Goal: Transaction & Acquisition: Purchase product/service

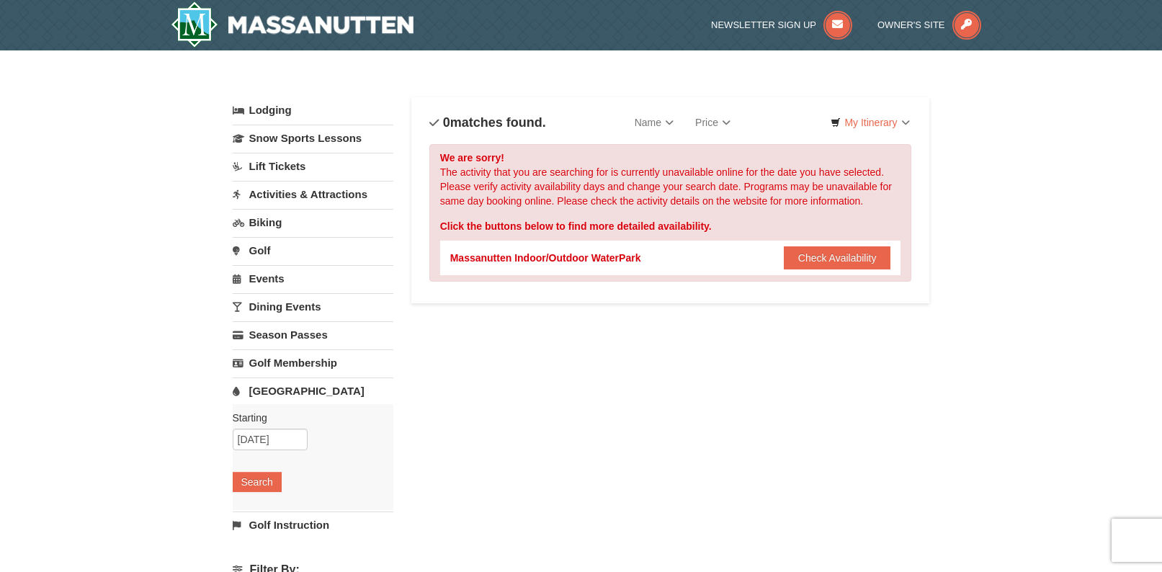
click at [270, 279] on link "Events" at bounding box center [313, 278] width 161 height 27
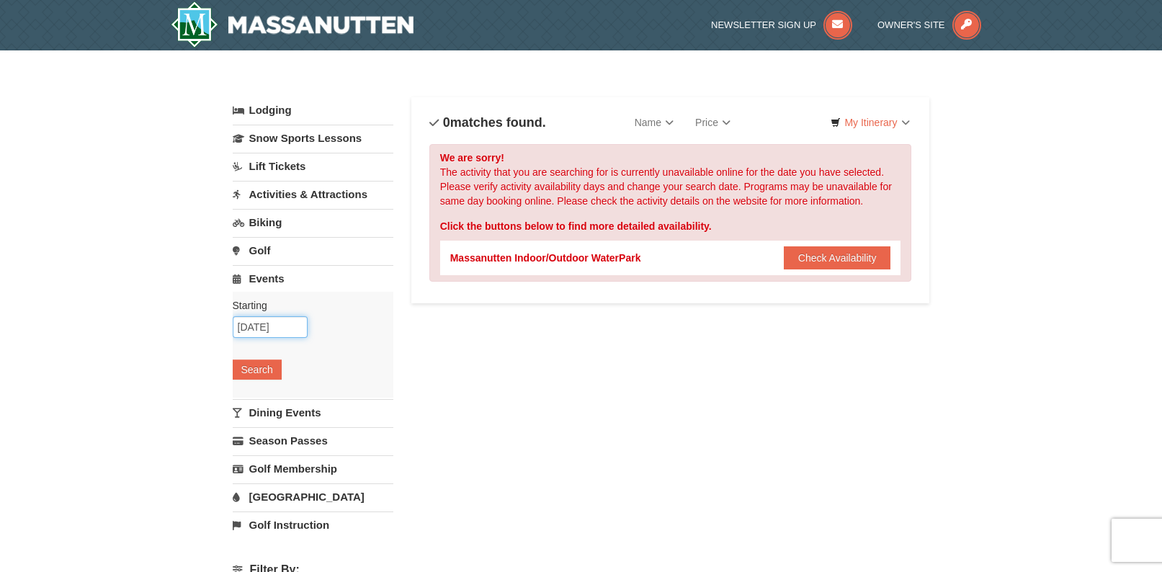
click at [263, 327] on input "[DATE]" at bounding box center [270, 327] width 75 height 22
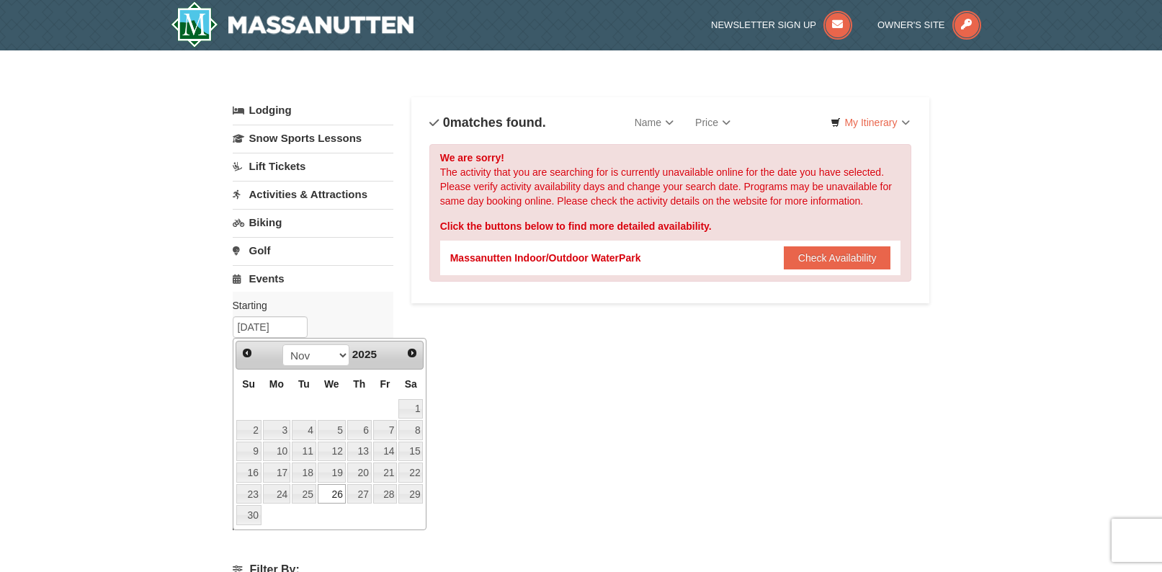
click at [338, 494] on link "26" at bounding box center [332, 494] width 28 height 20
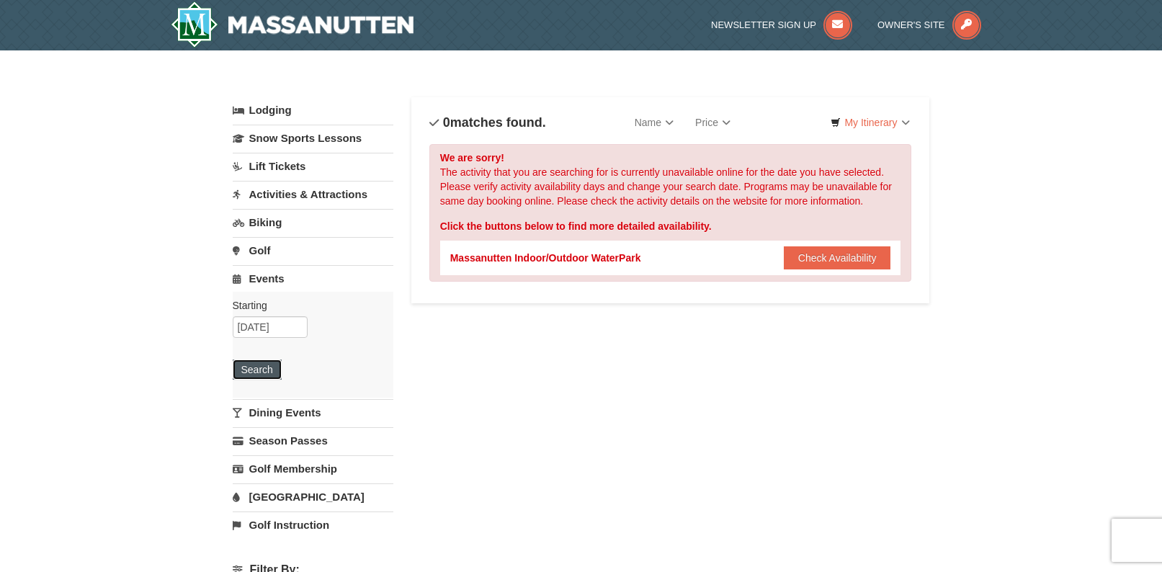
click at [261, 372] on button "Search" at bounding box center [257, 369] width 49 height 20
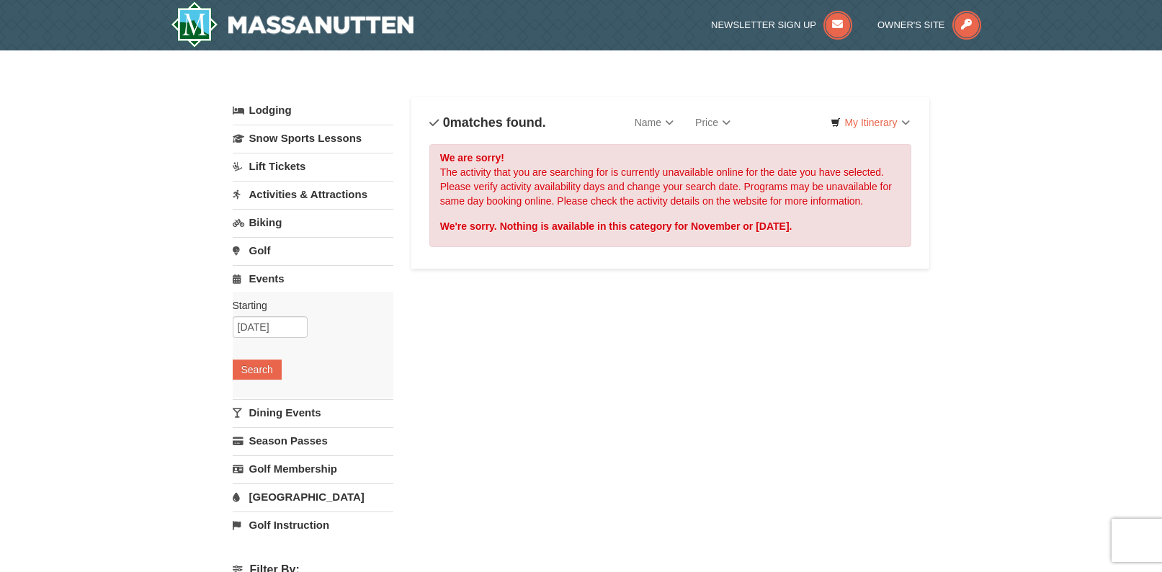
click at [269, 197] on link "Activities & Attractions" at bounding box center [313, 194] width 161 height 27
click at [262, 287] on button "Search" at bounding box center [257, 285] width 49 height 20
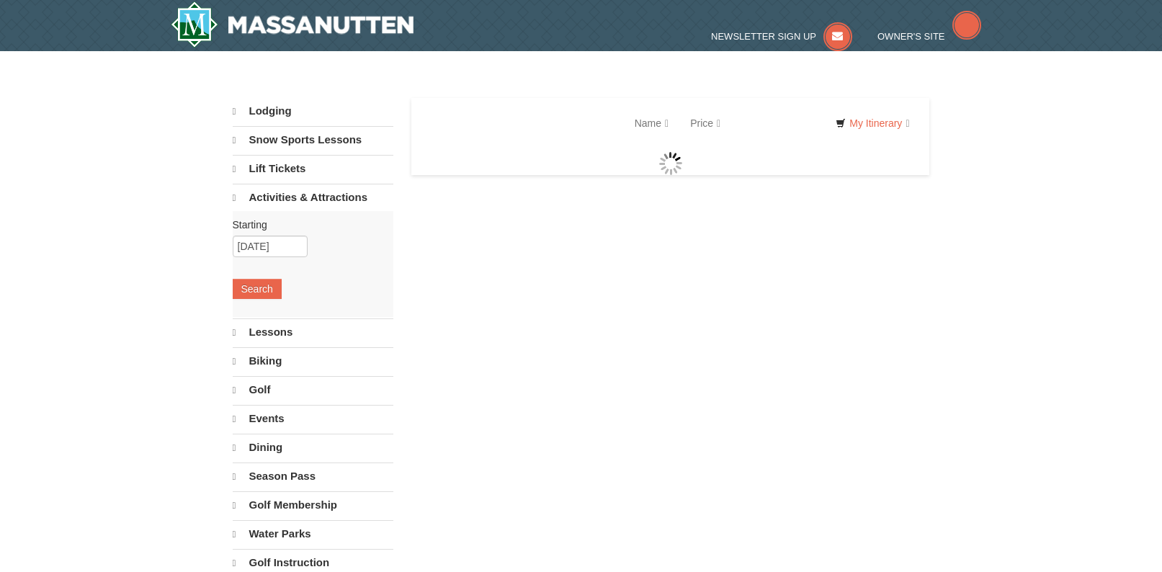
select select "10"
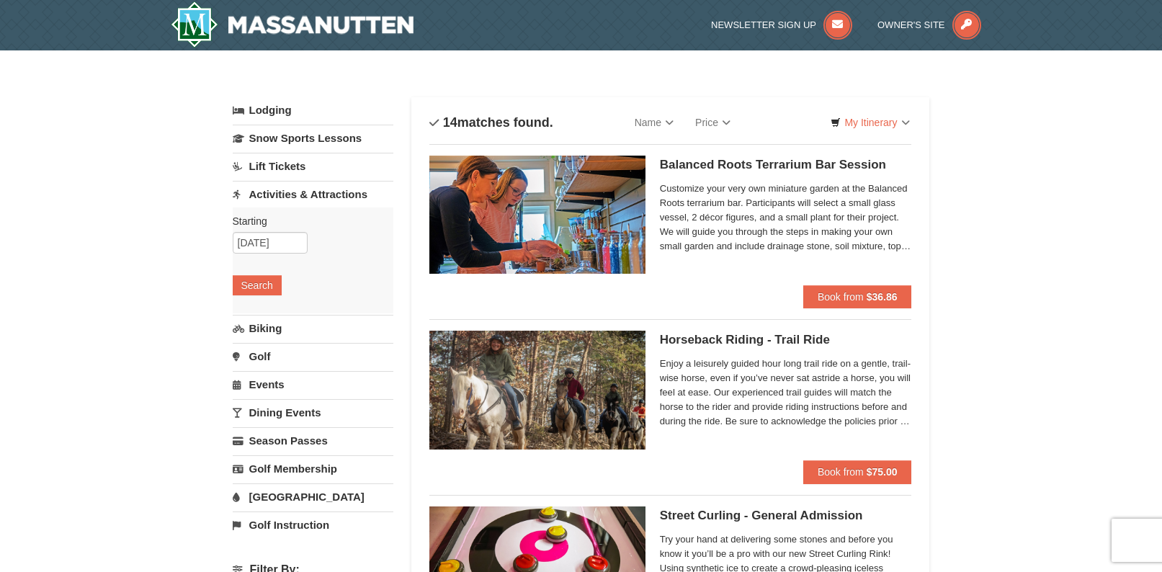
click at [262, 332] on link "Biking" at bounding box center [313, 328] width 161 height 27
click at [258, 315] on button "Search" at bounding box center [257, 313] width 49 height 20
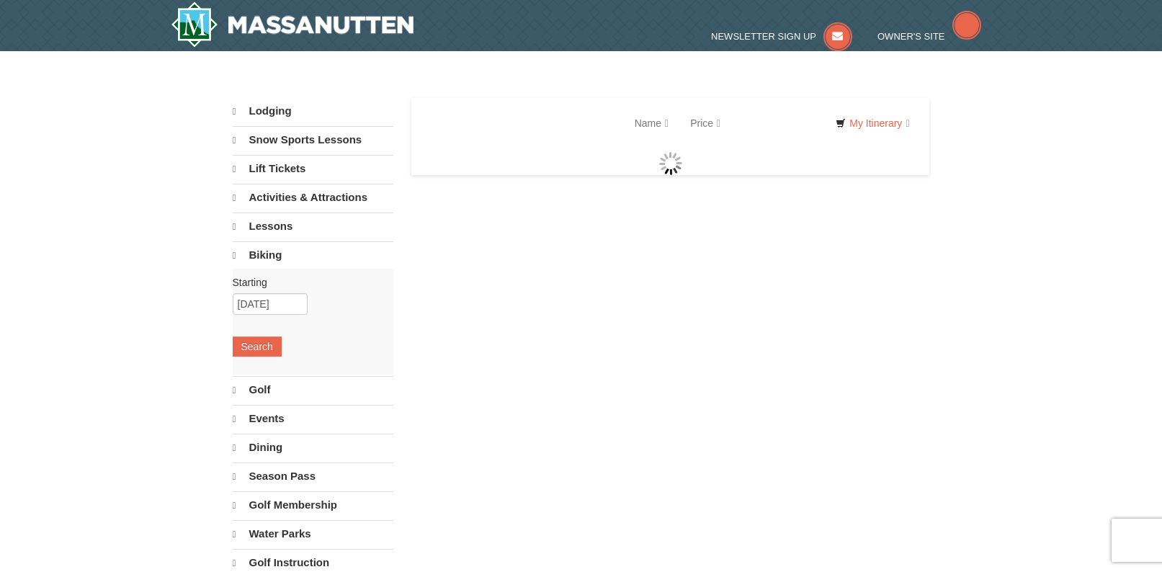
select select "10"
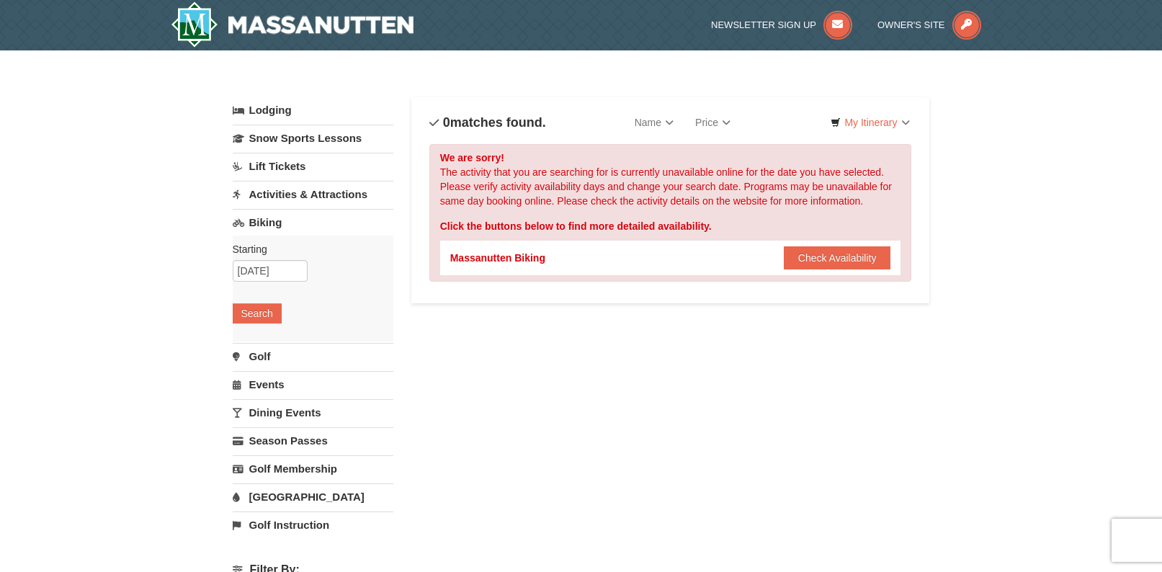
click at [280, 163] on link "Lift Tickets" at bounding box center [313, 166] width 161 height 27
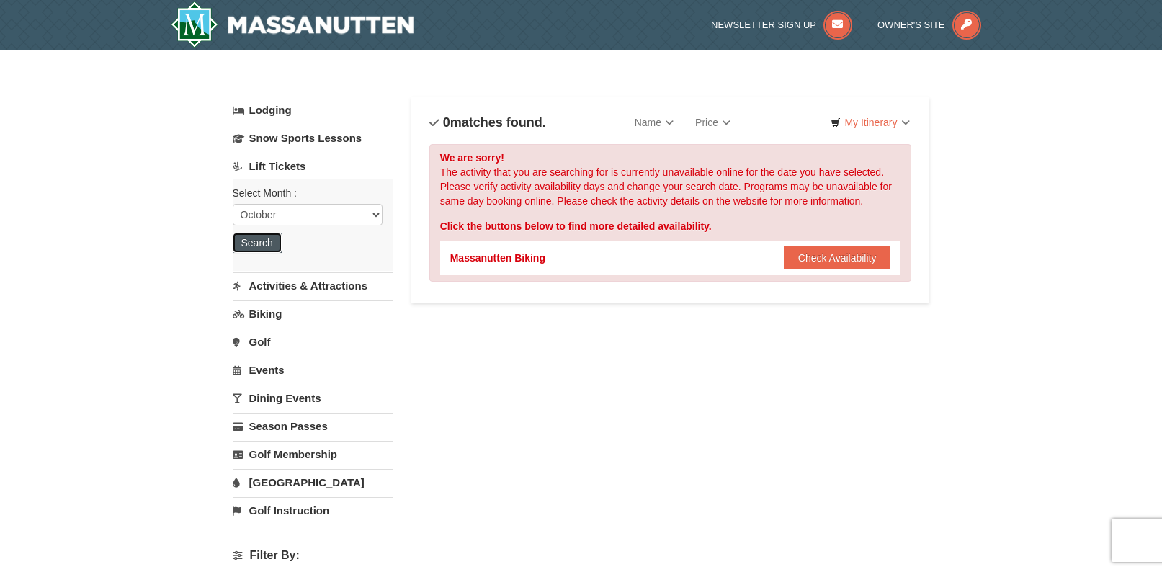
click at [249, 238] on button "Search" at bounding box center [257, 243] width 49 height 20
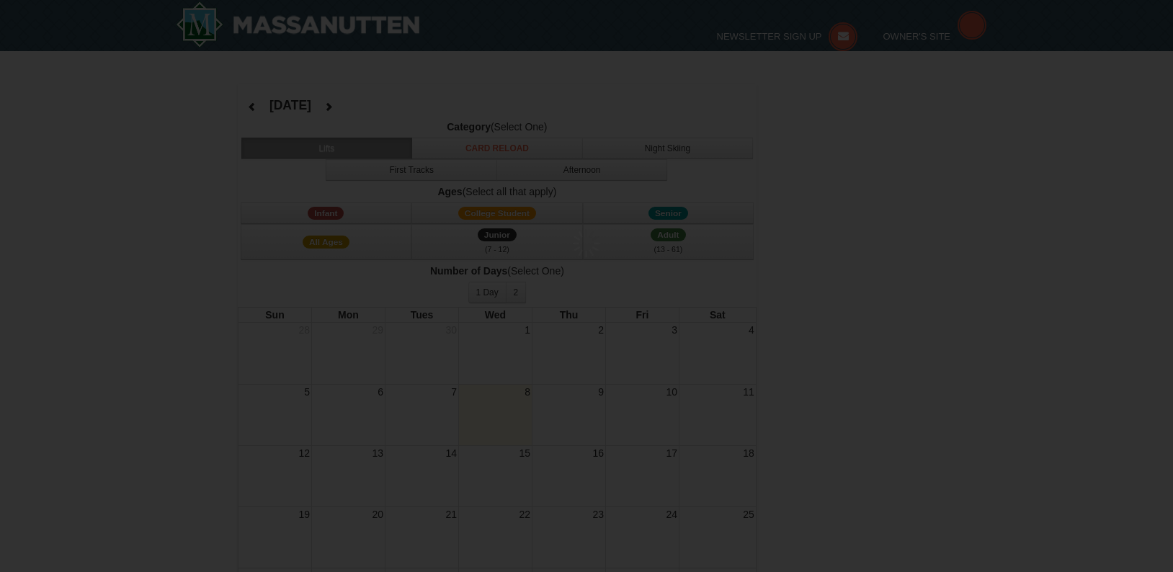
select select "10"
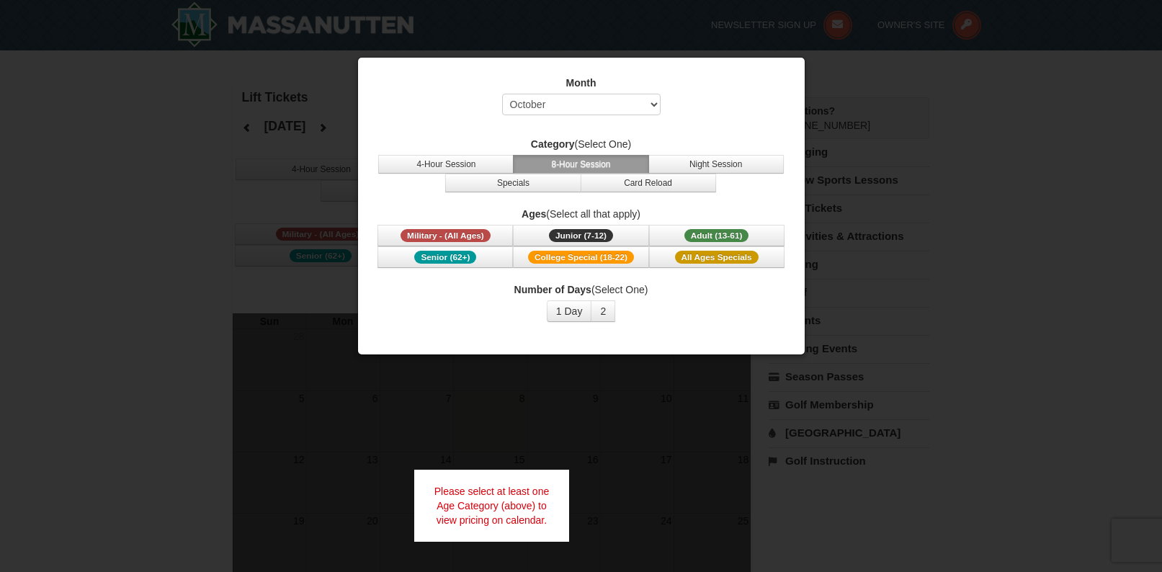
click at [952, 99] on div at bounding box center [581, 286] width 1162 height 572
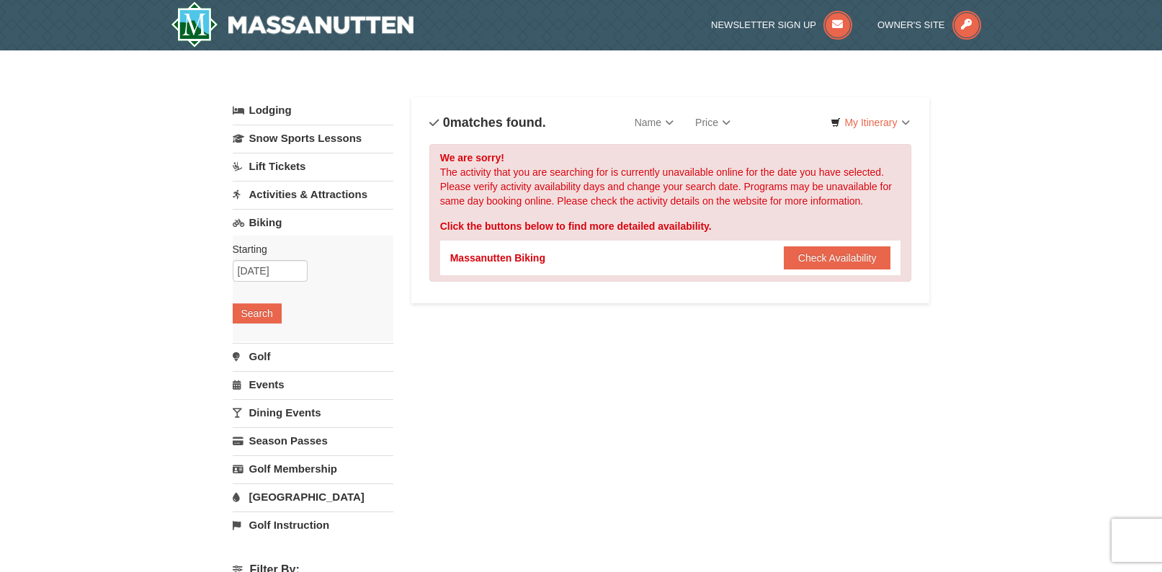
click at [267, 409] on link "Dining Events" at bounding box center [313, 412] width 161 height 27
click at [259, 398] on button "Search" at bounding box center [257, 398] width 49 height 20
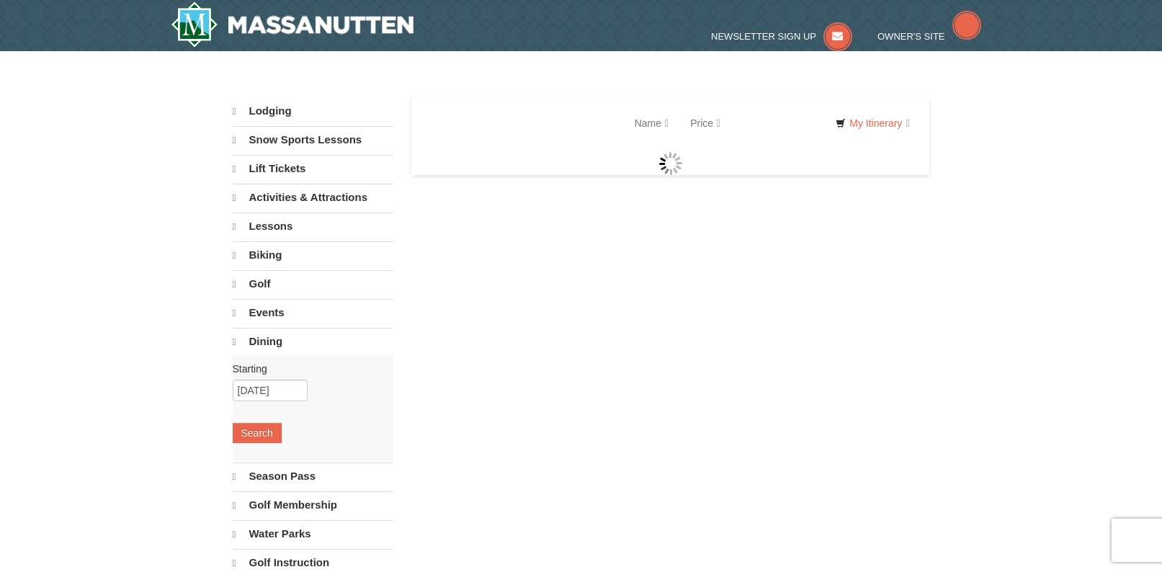
select select "10"
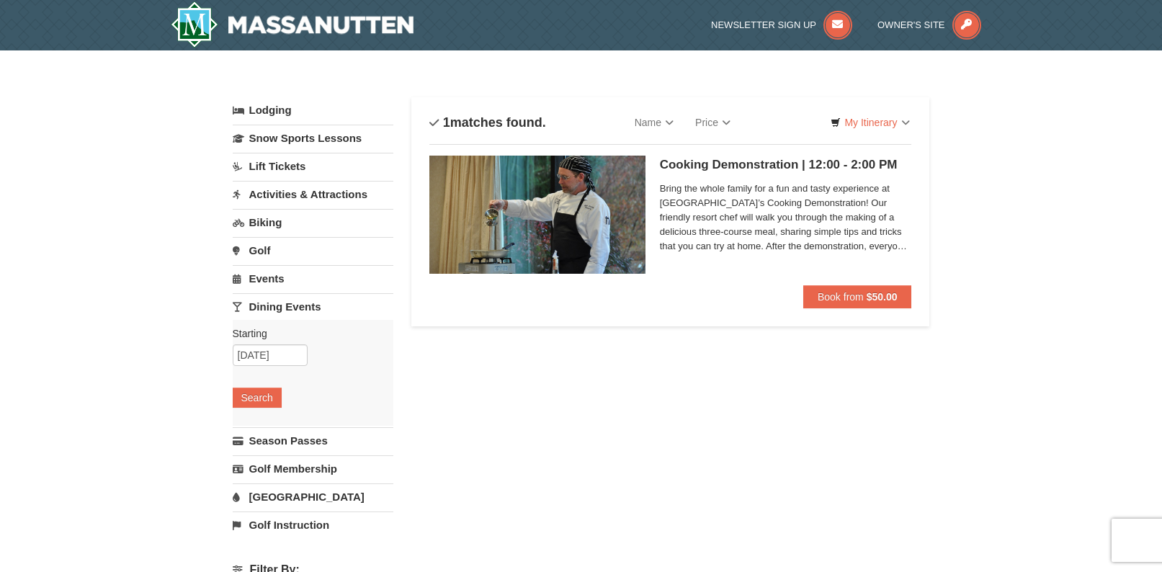
click at [797, 194] on span "Bring the whole family for a fun and tasty experience at Massanutten Resort’s C…" at bounding box center [786, 218] width 252 height 72
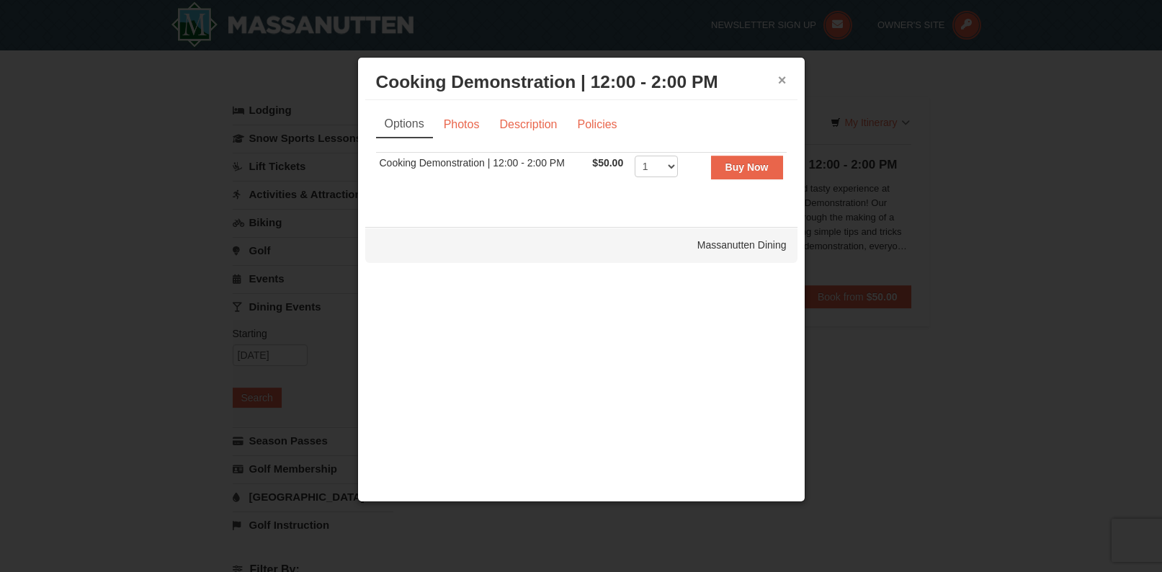
click at [784, 76] on button "×" at bounding box center [782, 80] width 9 height 14
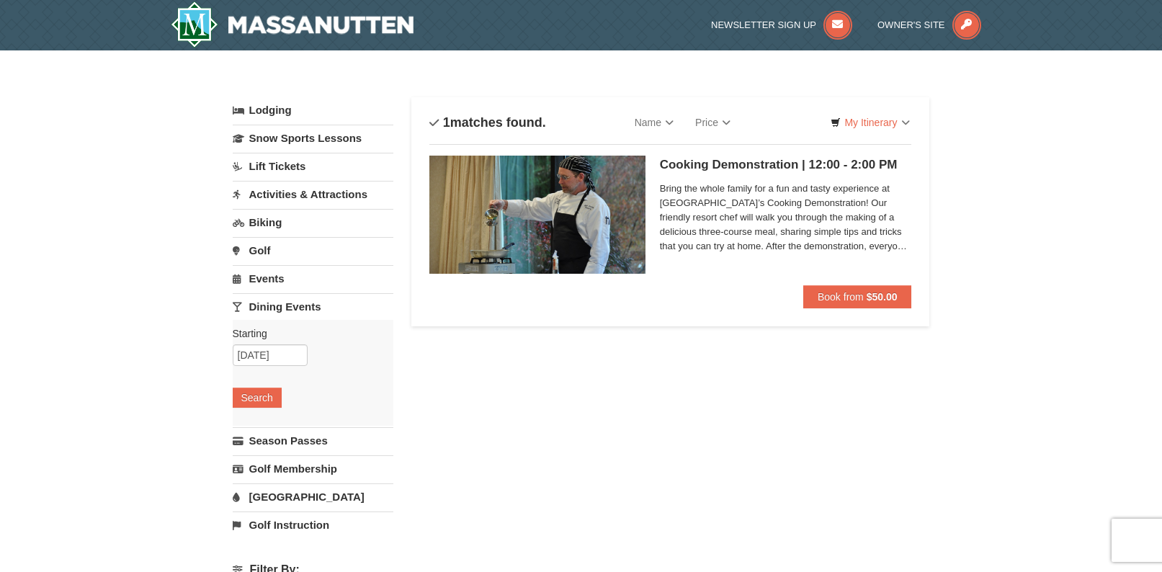
click at [273, 277] on link "Events" at bounding box center [313, 278] width 161 height 27
click at [256, 368] on button "Search" at bounding box center [257, 369] width 49 height 20
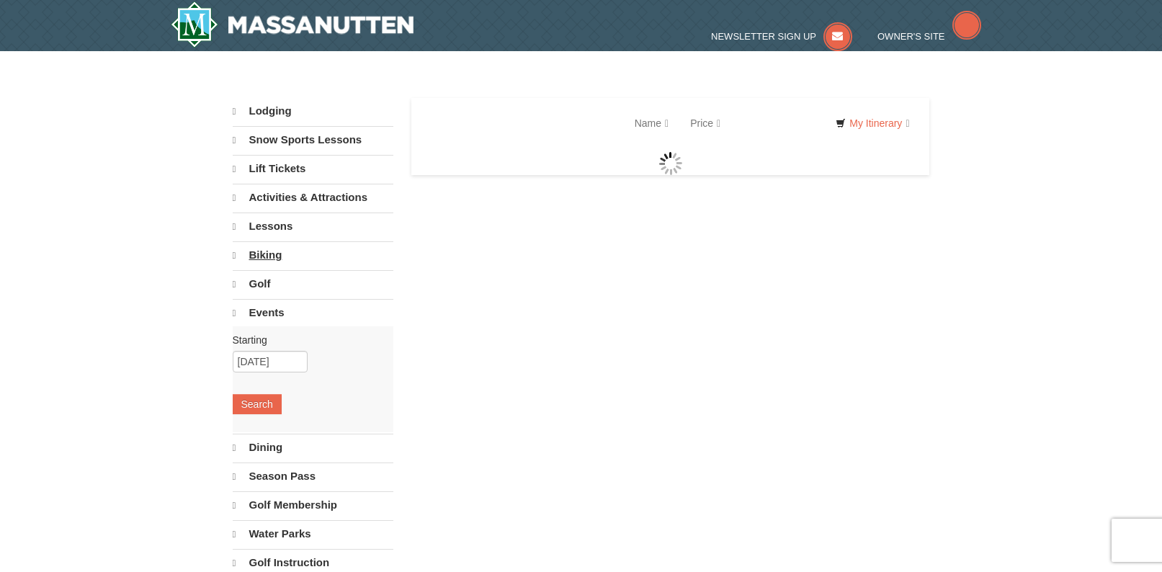
select select "10"
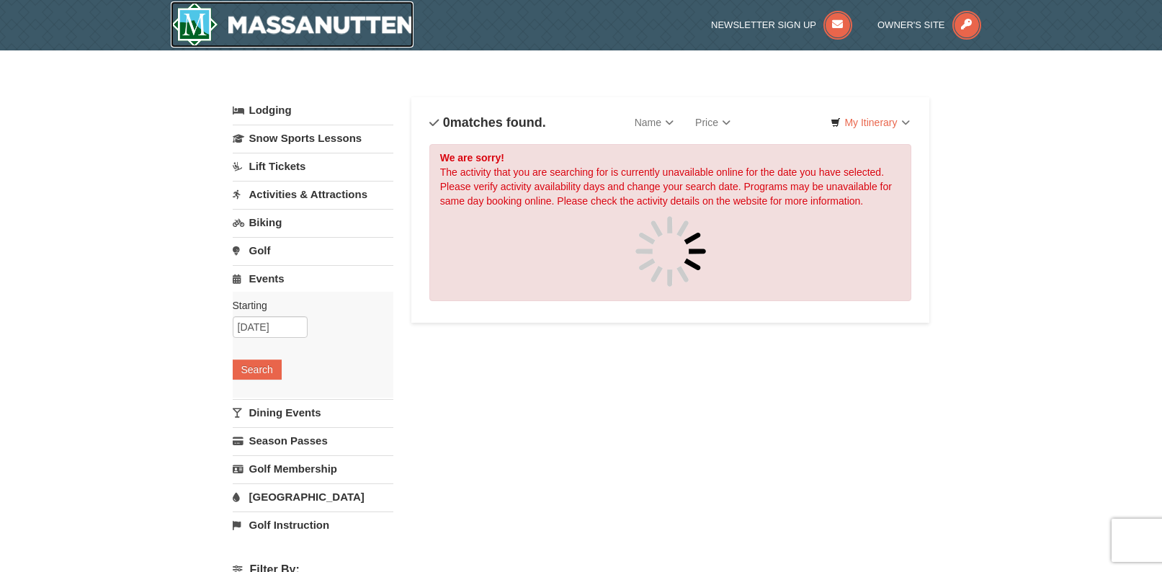
click at [200, 23] on img at bounding box center [292, 24] width 243 height 46
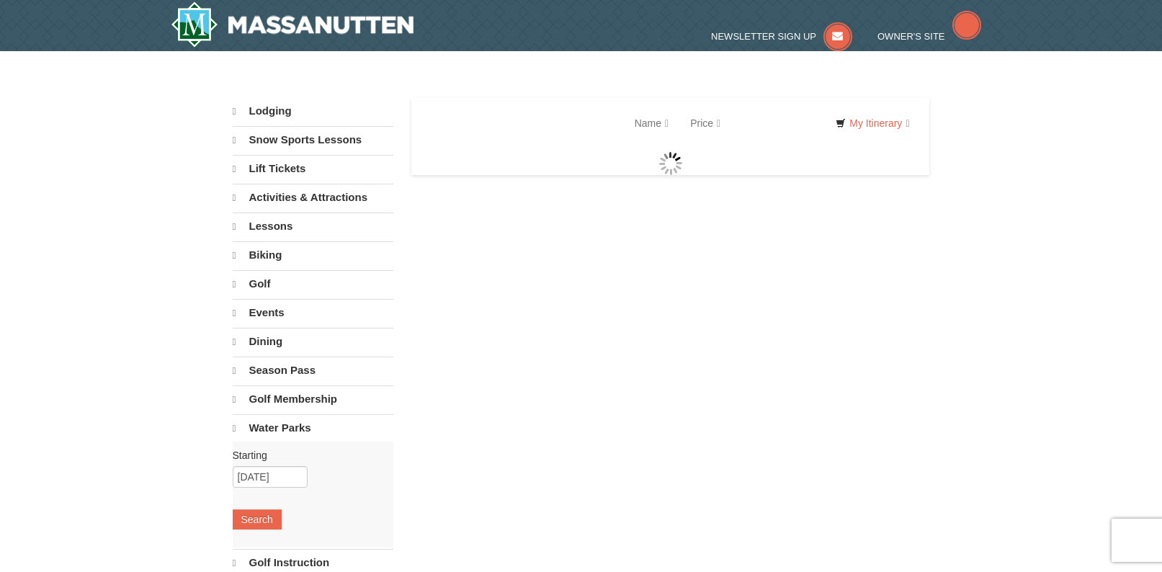
select select "10"
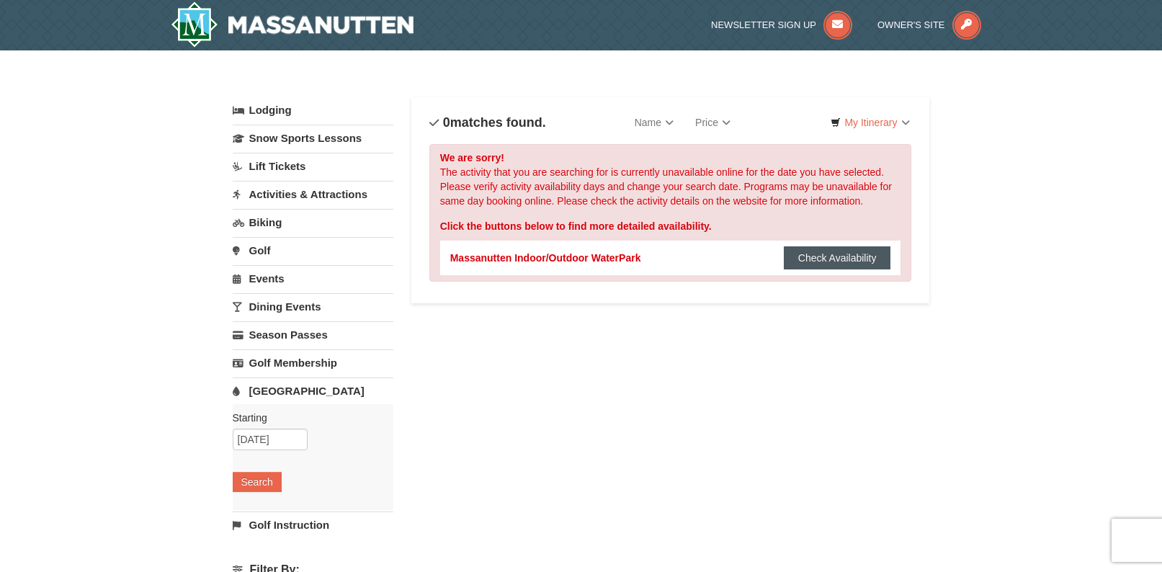
click at [830, 258] on button "Check Availability" at bounding box center [837, 257] width 107 height 23
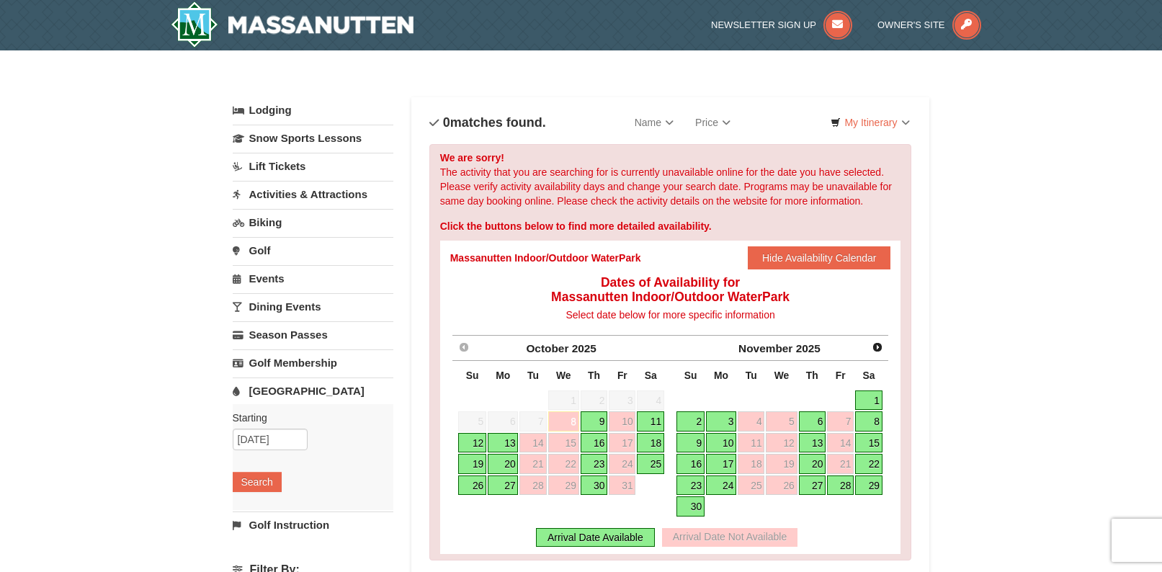
click at [821, 487] on link "27" at bounding box center [812, 485] width 27 height 20
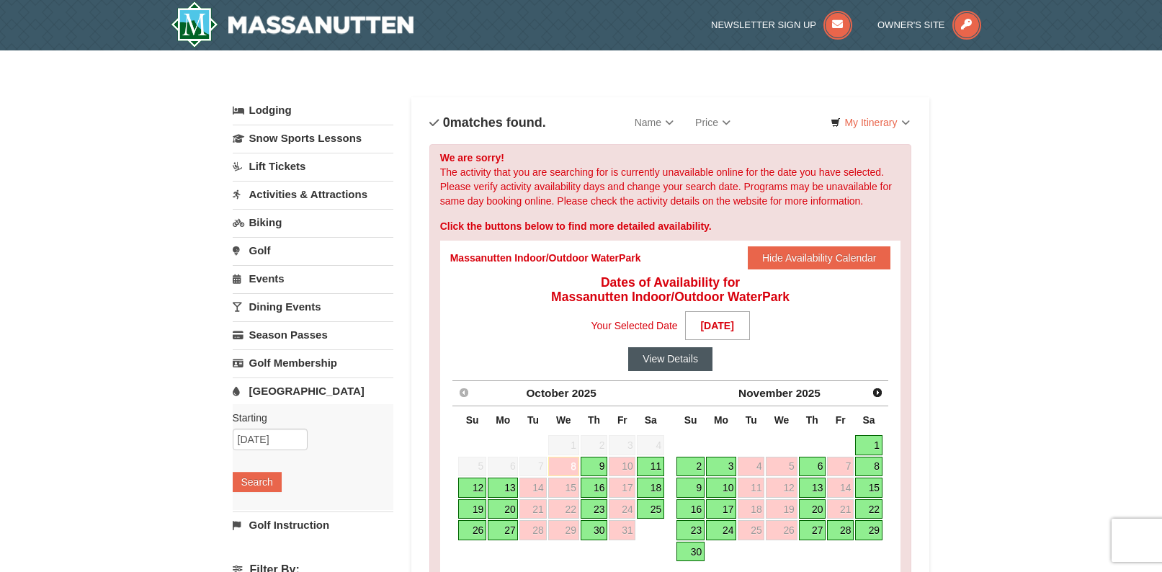
click at [678, 363] on button "View Details" at bounding box center [670, 358] width 84 height 23
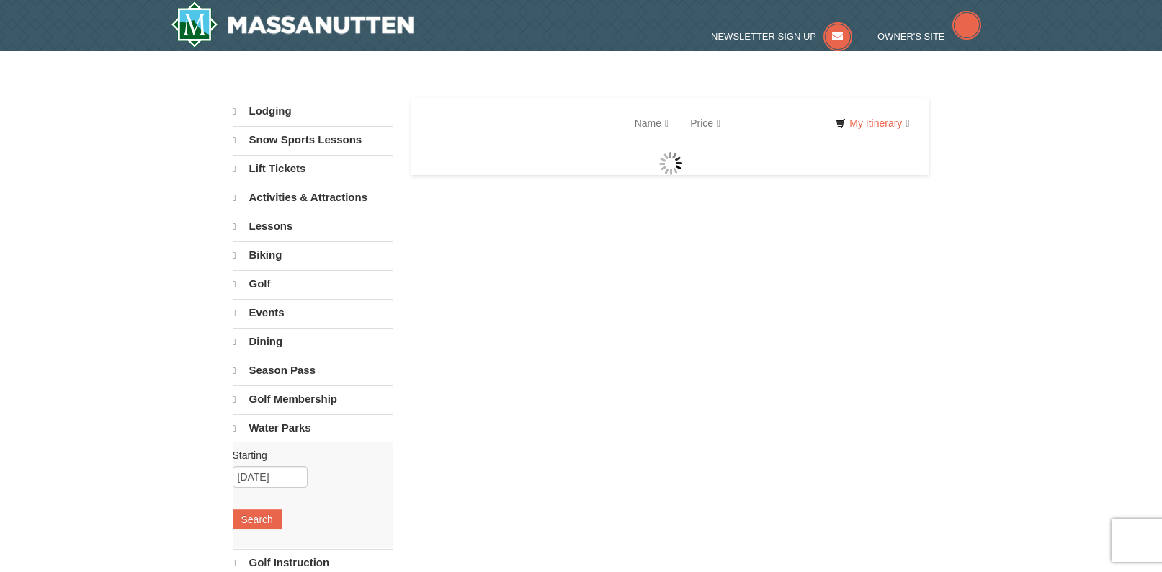
select select "10"
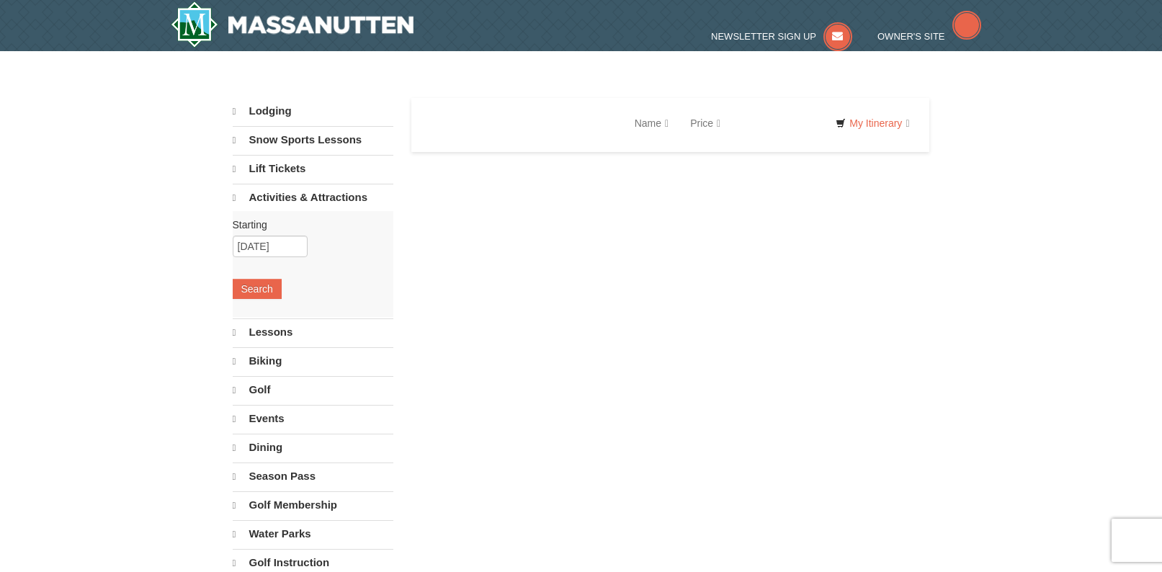
select select "10"
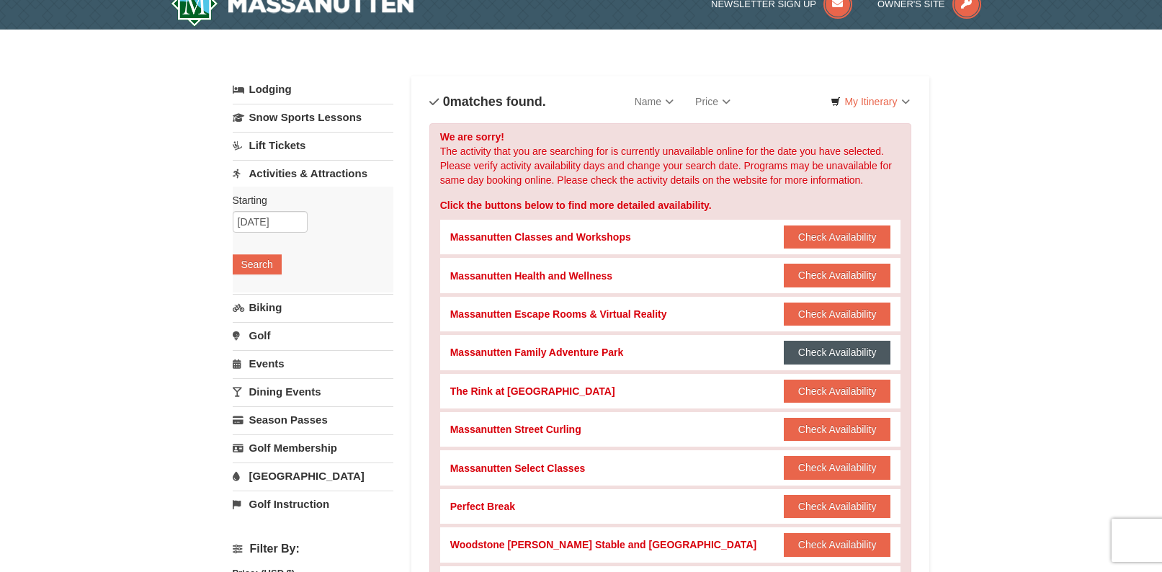
scroll to position [22, 0]
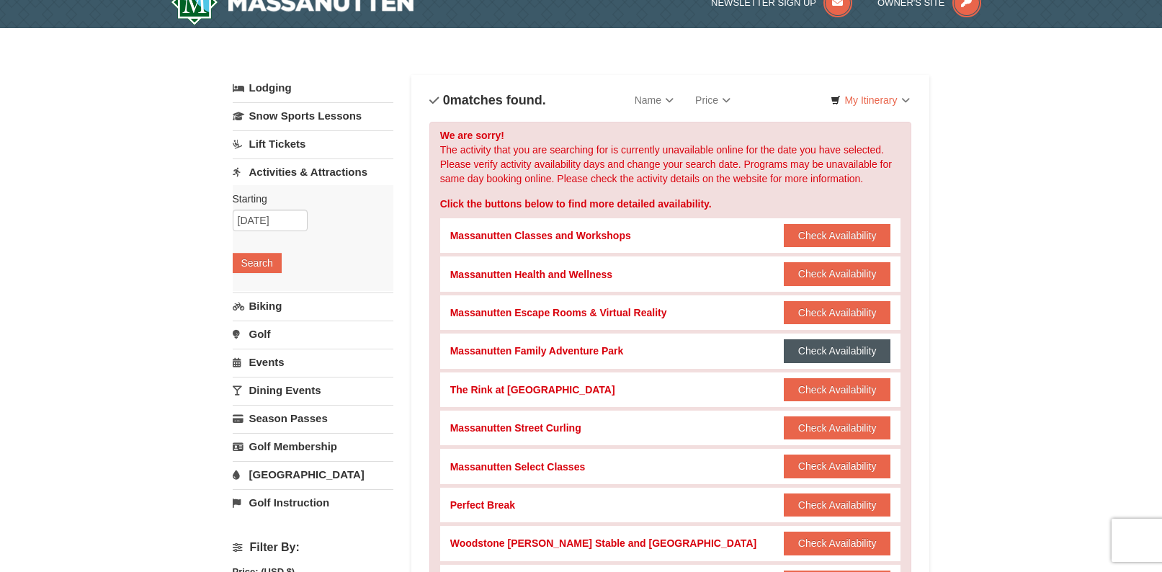
drag, startPoint x: 846, startPoint y: 348, endPoint x: 1000, endPoint y: 252, distance: 182.1
click at [845, 348] on button "Check Availability" at bounding box center [837, 350] width 107 height 23
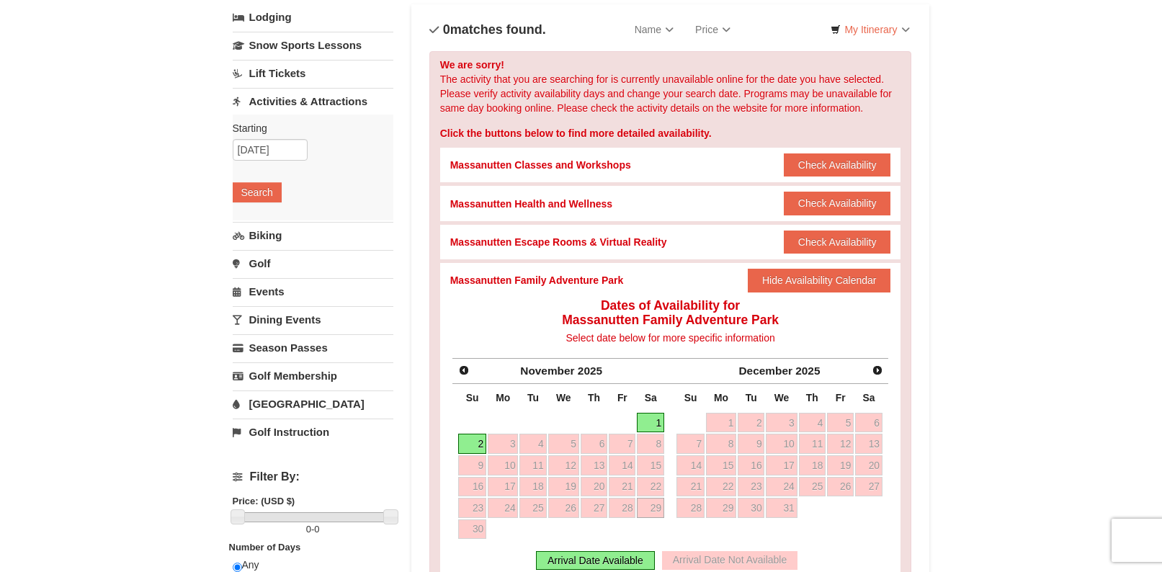
scroll to position [130, 0]
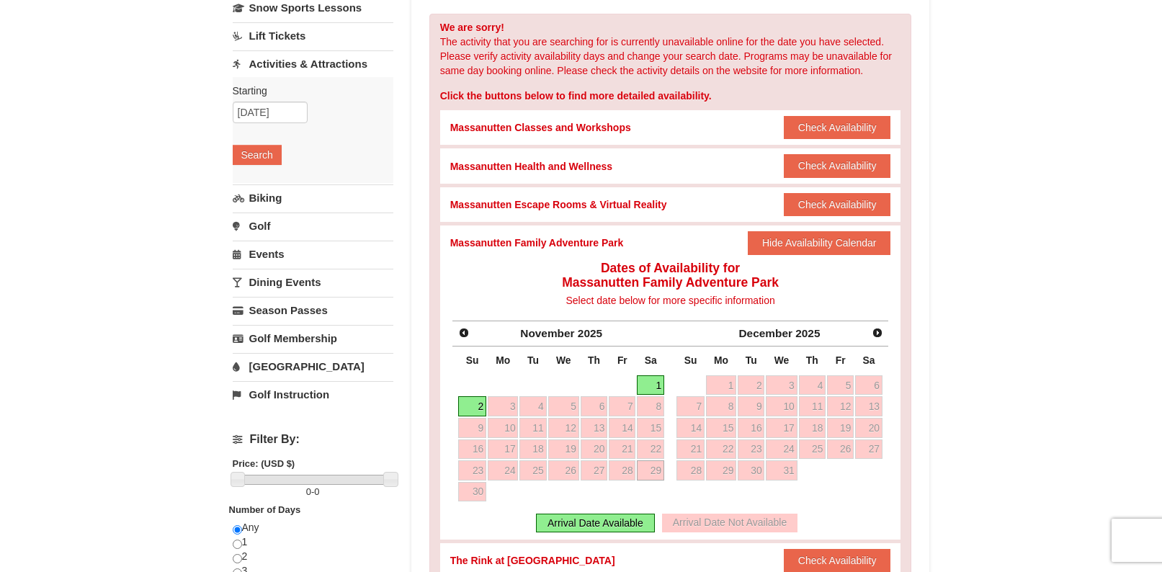
click at [565, 246] on div "Massanutten Family Adventure Park" at bounding box center [537, 243] width 174 height 14
click at [666, 241] on div "Massanutten Family Adventure Park Check Availability Hide Availability Calendar" at bounding box center [670, 242] width 441 height 35
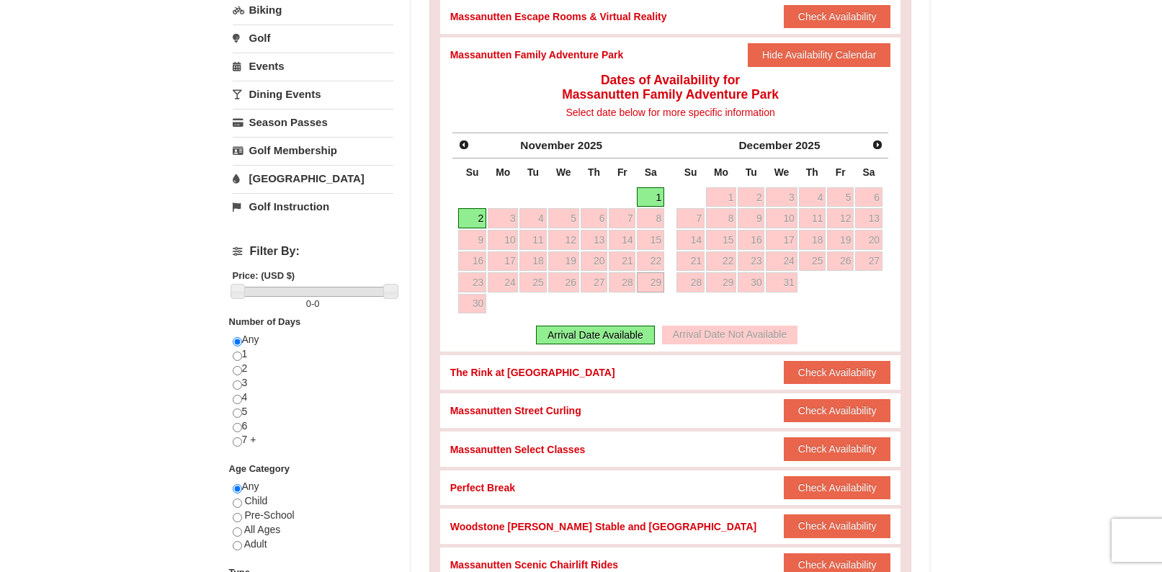
scroll to position [346, 0]
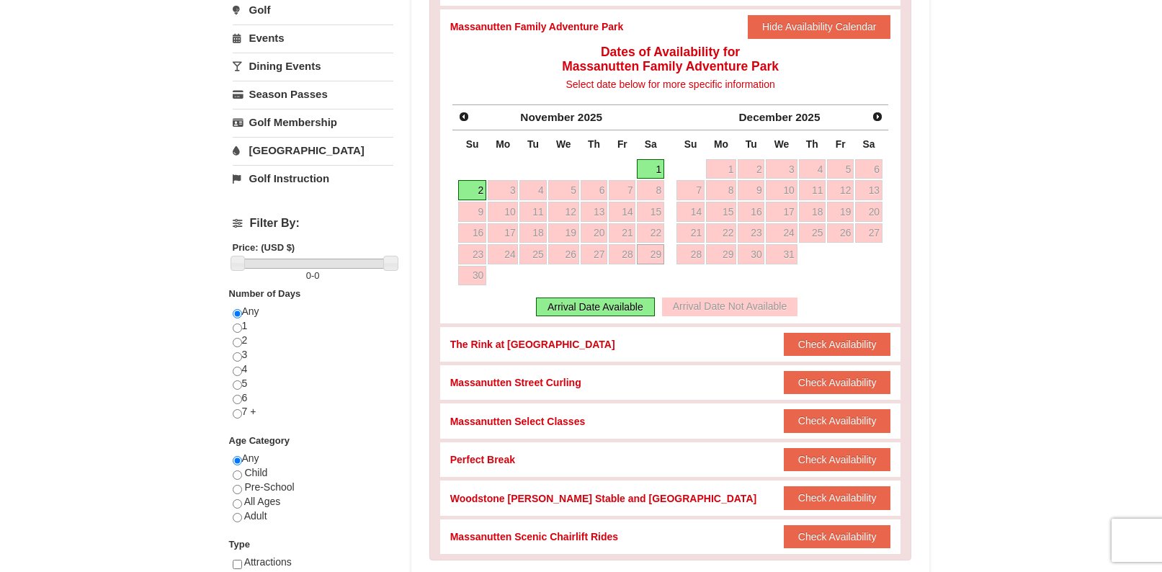
click at [584, 539] on div "Massanutten Scenic Chairlift Rides" at bounding box center [534, 536] width 168 height 14
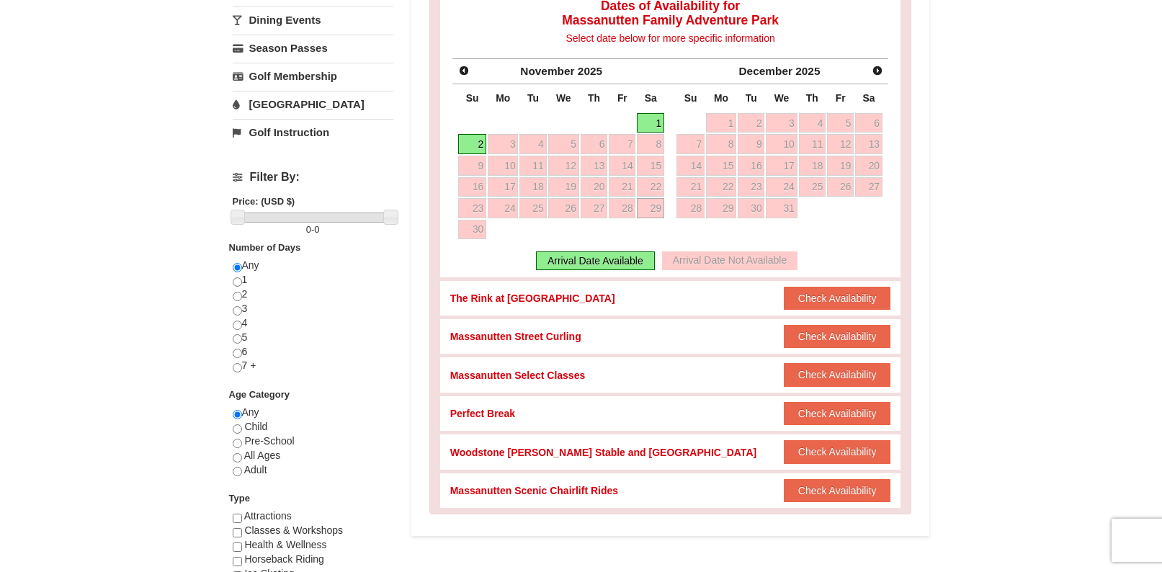
scroll to position [483, 0]
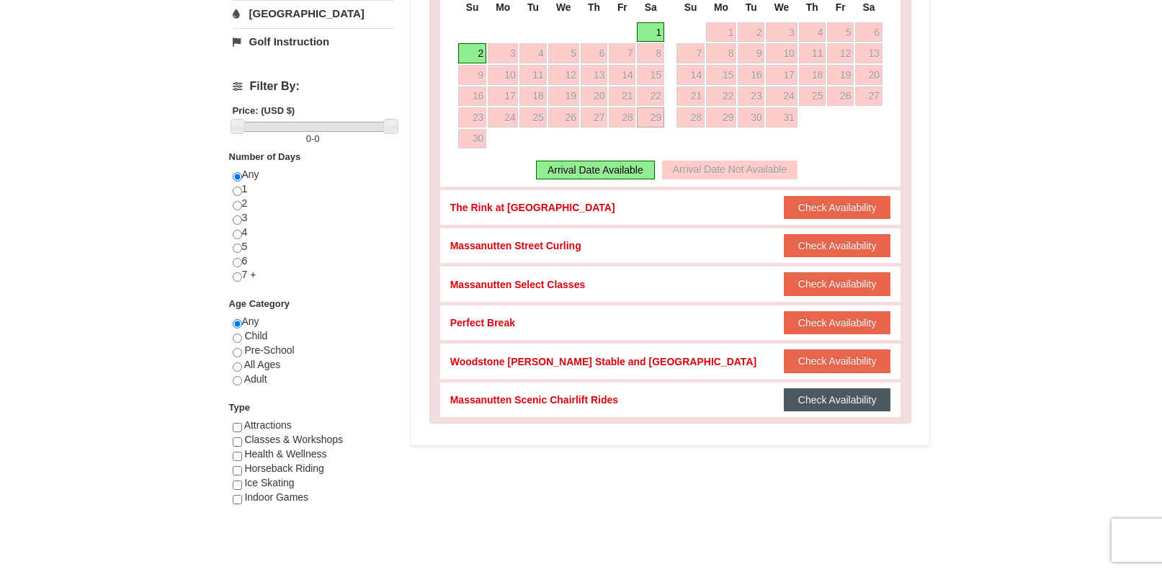
click at [802, 399] on button "Check Availability" at bounding box center [837, 399] width 107 height 23
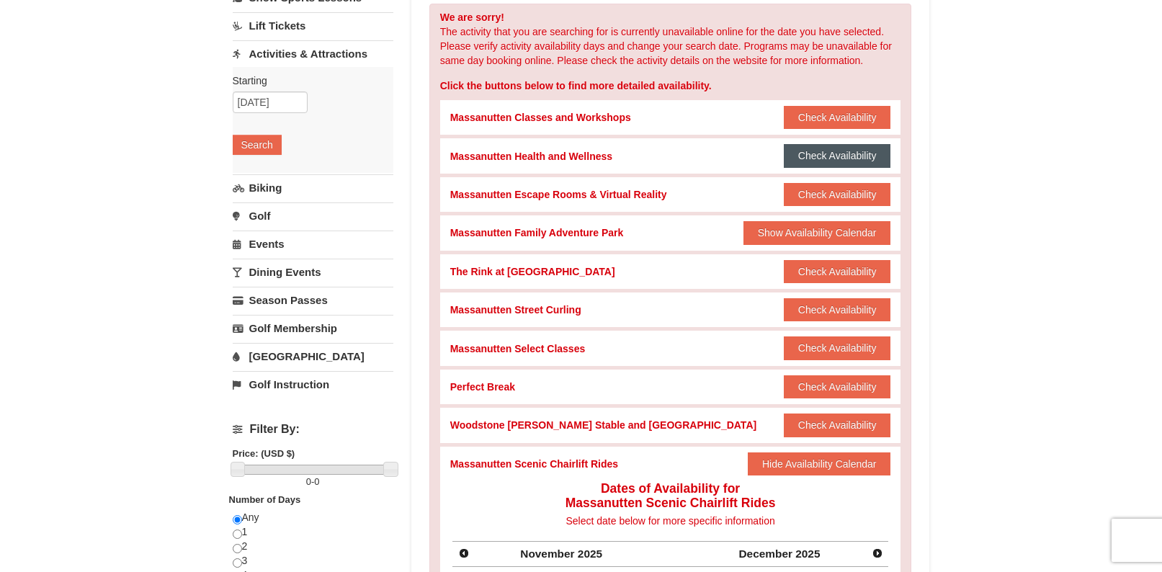
scroll to position [0, 0]
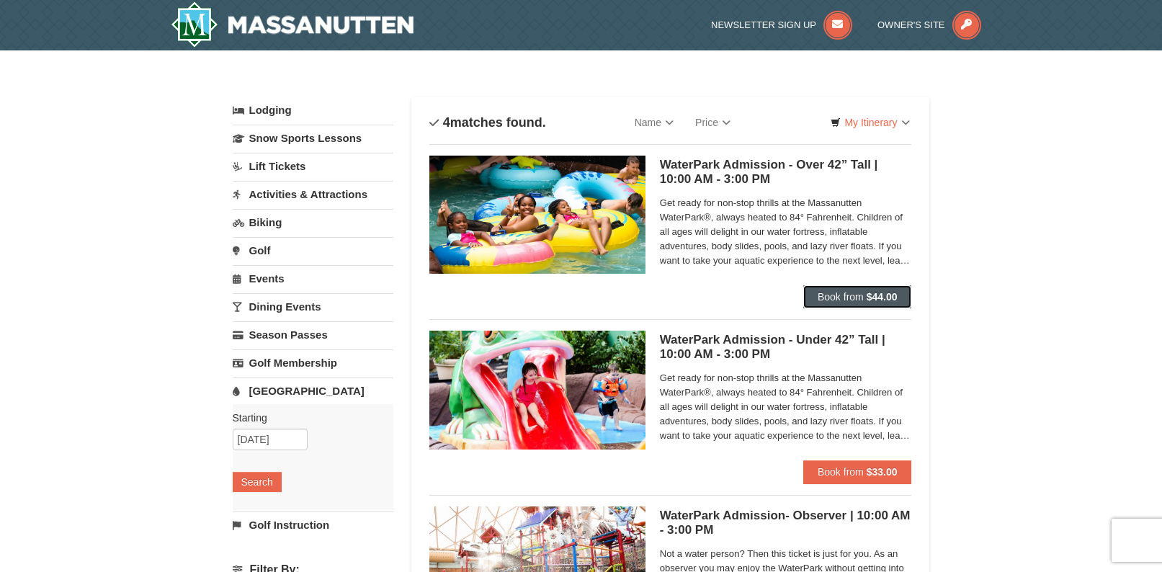
click at [846, 297] on span "Book from" at bounding box center [841, 297] width 46 height 12
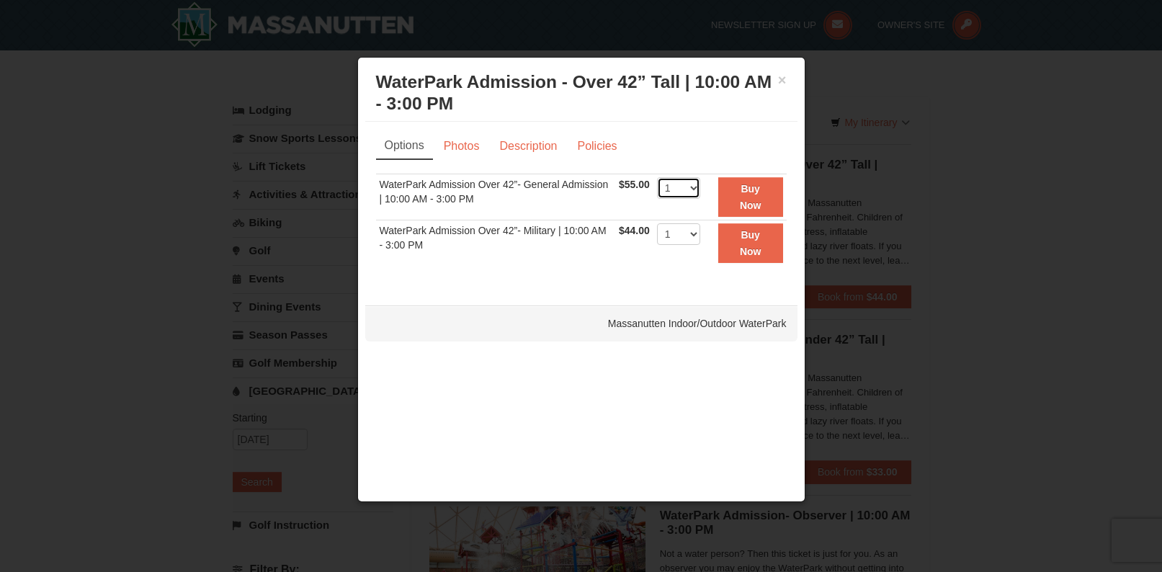
click at [686, 188] on select "1 2 3 4 5 6 7 8 9 10 11 12 13 14 15 16 17 18 19 20 21 22" at bounding box center [678, 188] width 43 height 22
select select "2"
click at [657, 177] on select "1 2 3 4 5 6 7 8 9 10 11 12 13 14 15 16 17 18 19 20 21 22" at bounding box center [678, 188] width 43 height 22
click at [753, 194] on button "Buy Now" at bounding box center [750, 197] width 65 height 40
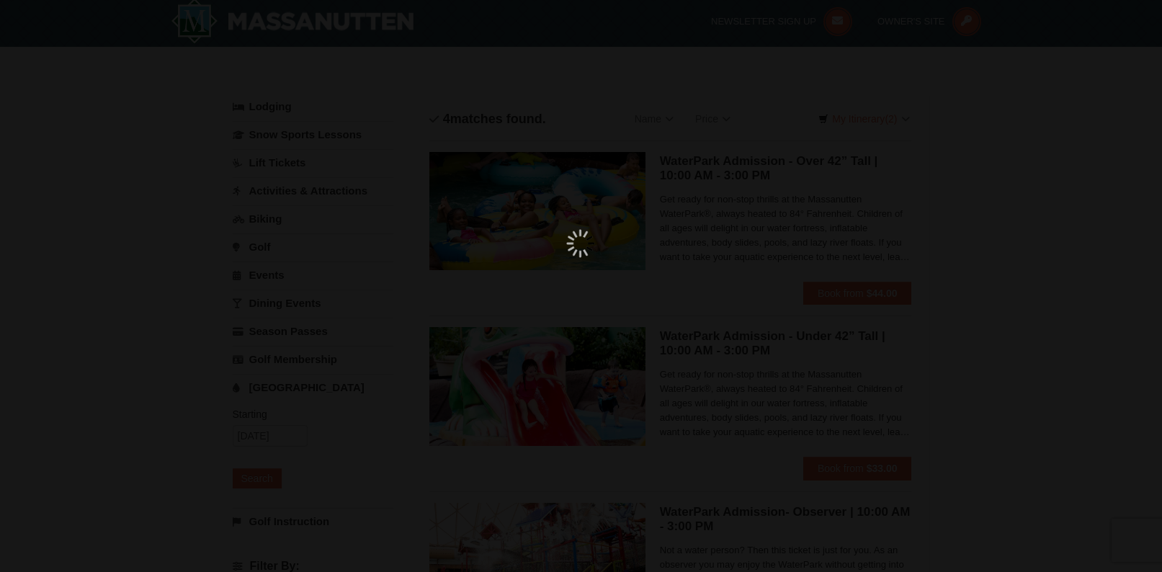
scroll to position [4, 0]
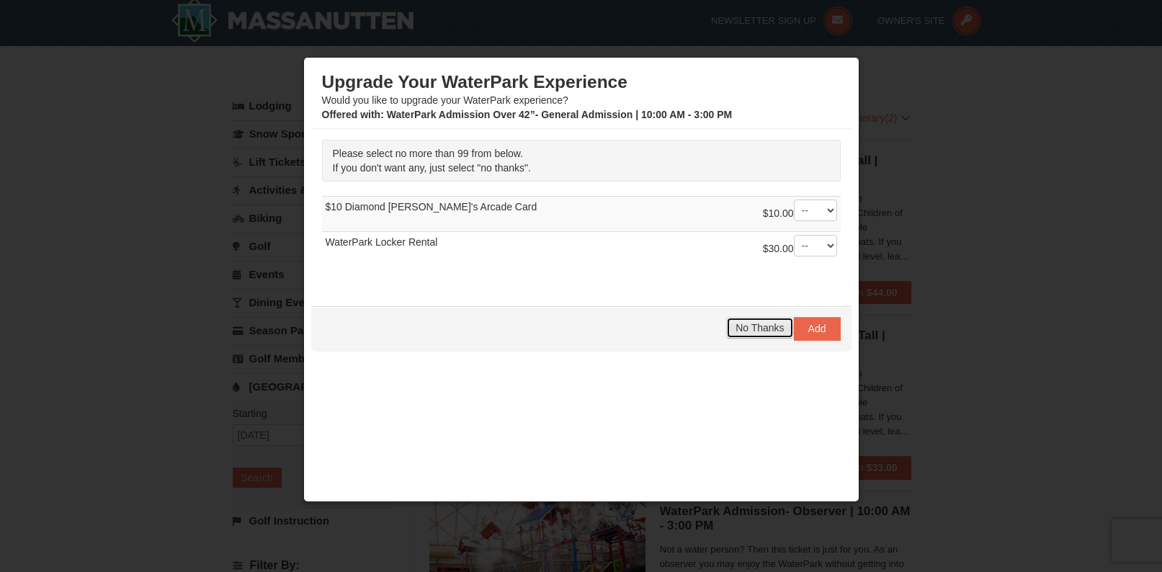
click at [745, 327] on span "No Thanks" at bounding box center [759, 328] width 48 height 12
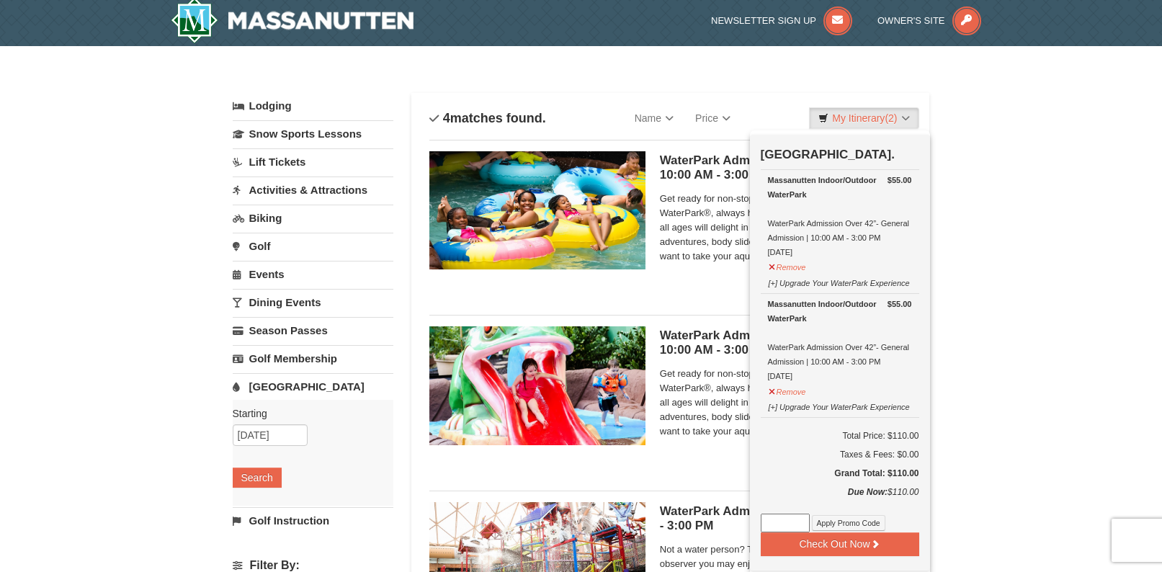
click at [789, 521] on input at bounding box center [785, 523] width 49 height 19
paste input "WPHarvestMonThurs25"
type input "WPHarvestMonThurs25"
drag, startPoint x: 860, startPoint y: 519, endPoint x: 902, endPoint y: 516, distance: 41.9
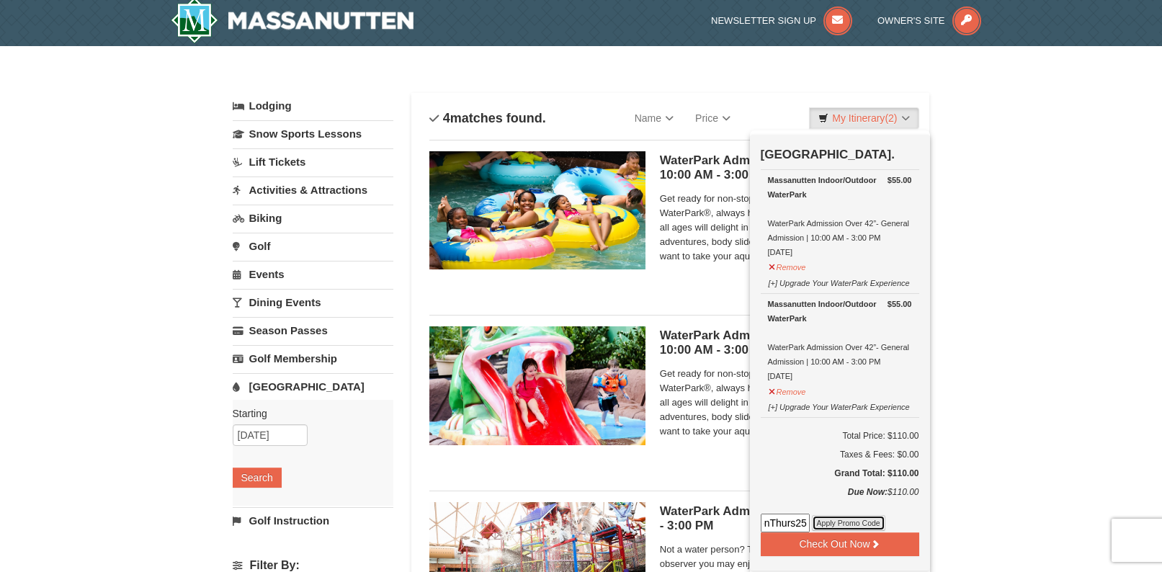
click at [860, 519] on button "Apply Promo Code" at bounding box center [848, 523] width 73 height 16
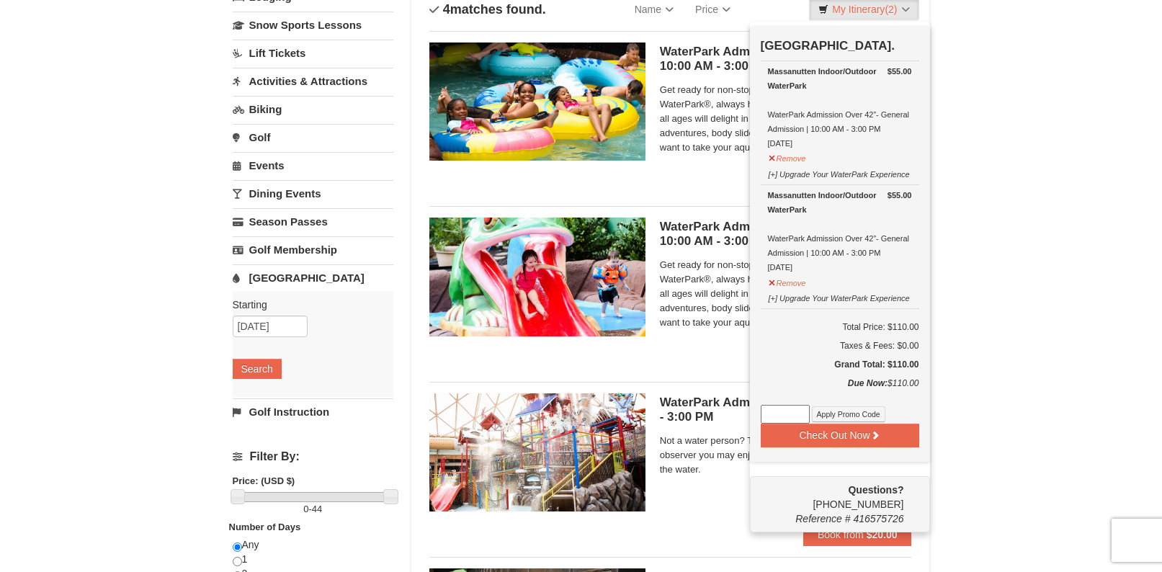
scroll to position [117, 0]
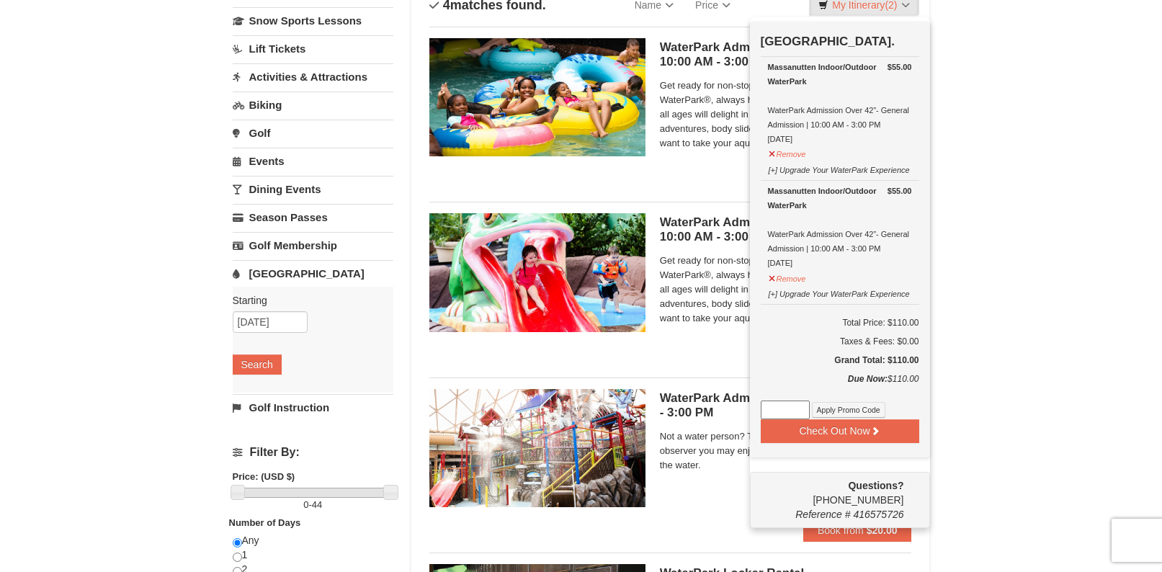
click at [775, 406] on input at bounding box center [785, 409] width 49 height 19
paste input "WPHarvestMonThurs25"
type input "WPHarvestMonThurs25"
click at [836, 411] on button "Apply Promo Code" at bounding box center [848, 410] width 73 height 16
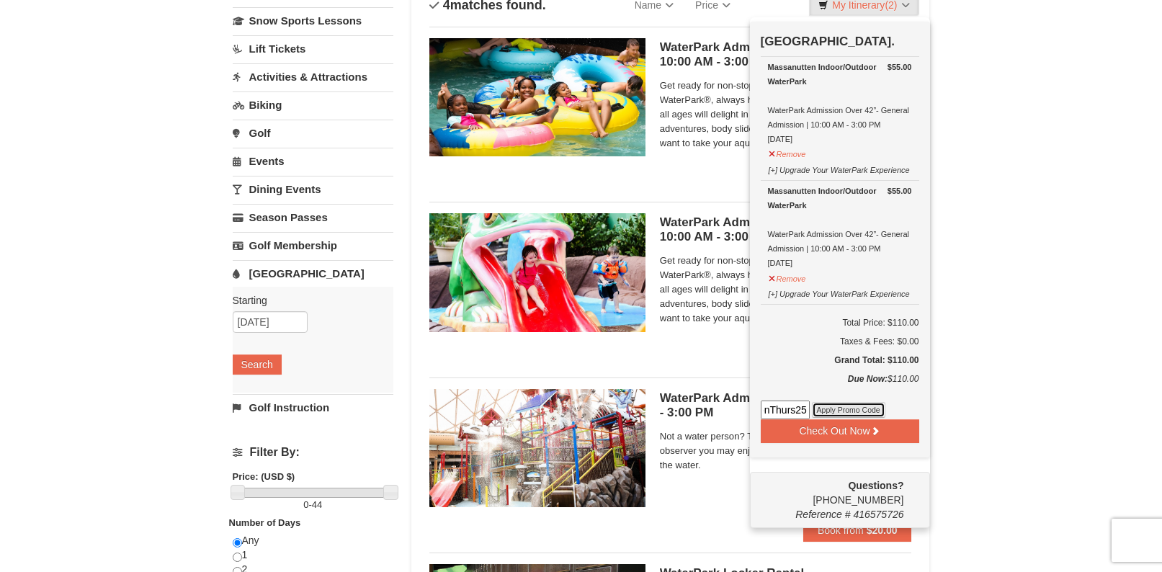
scroll to position [0, 0]
click at [855, 435] on button "Check Out Now" at bounding box center [840, 430] width 158 height 23
